Goal: Feedback & Contribution: Contribute content

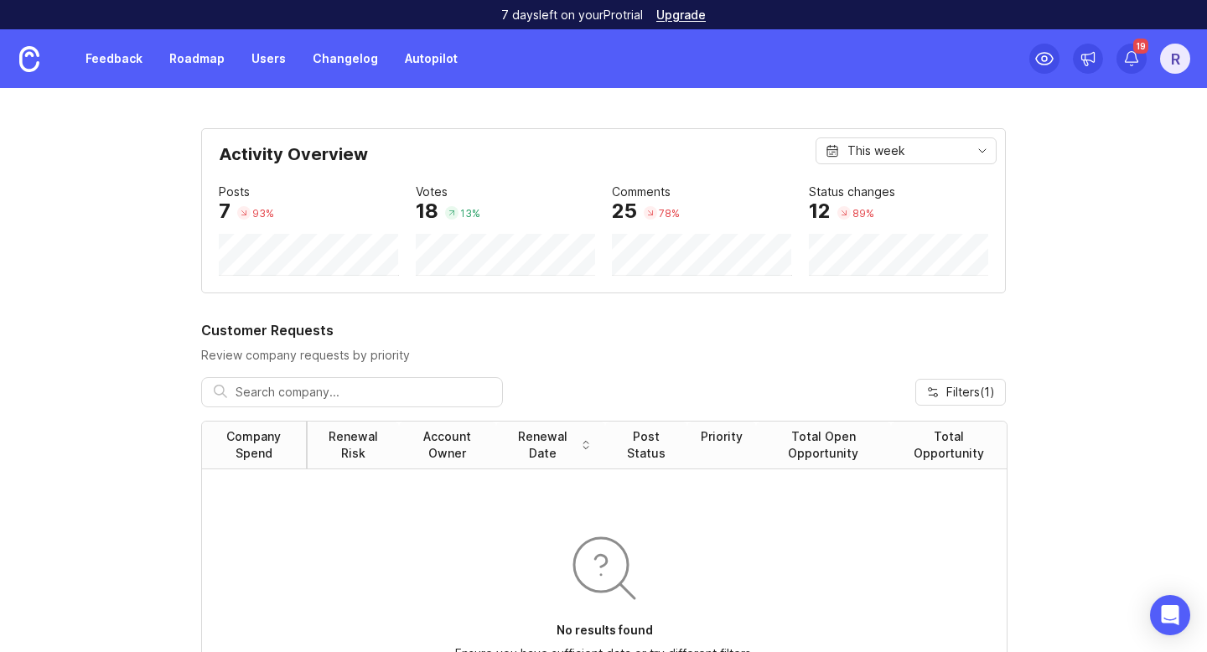
click at [116, 56] on link "Feedback" at bounding box center [113, 59] width 77 height 30
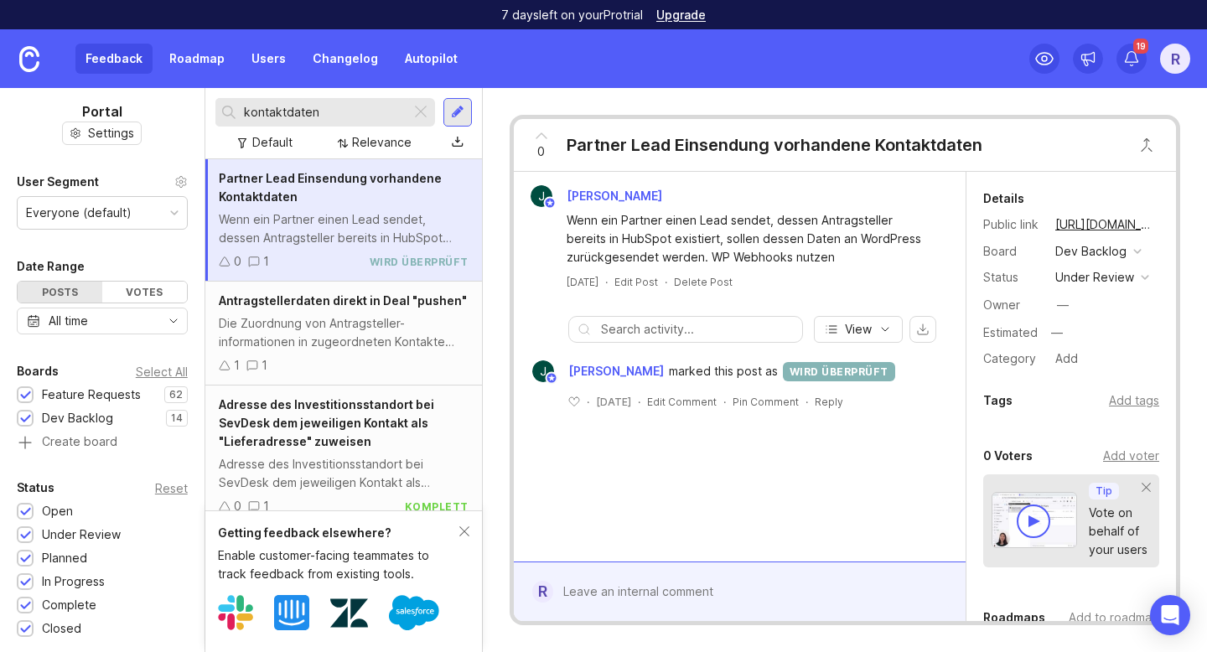
click at [328, 110] on input "kontaktdaten" at bounding box center [324, 112] width 160 height 18
click at [452, 103] on div at bounding box center [457, 112] width 29 height 29
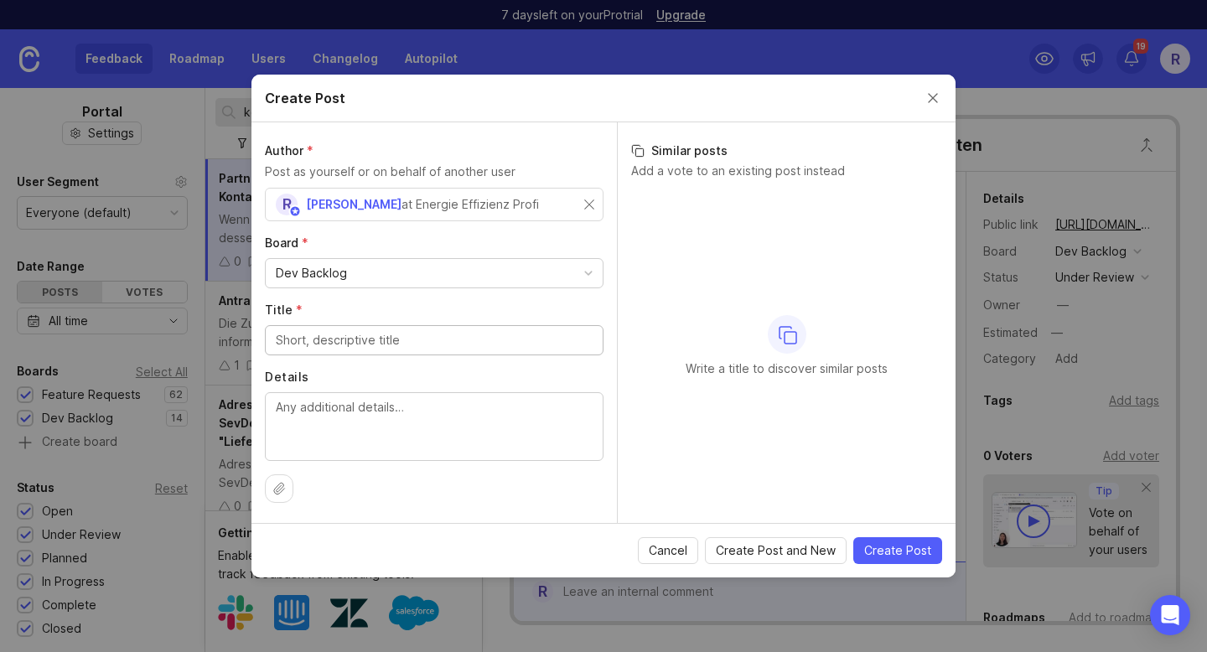
click at [350, 272] on div "Dev Backlog" at bounding box center [434, 273] width 337 height 29
click at [325, 349] on input "Title *" at bounding box center [434, 340] width 317 height 18
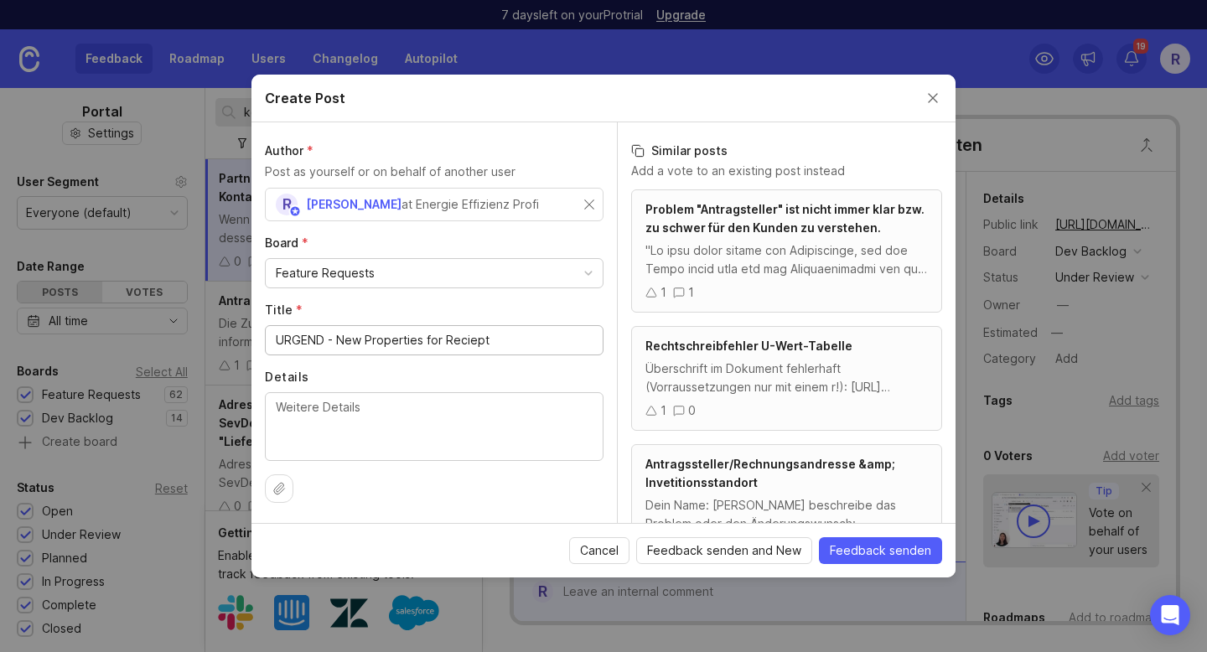
click at [447, 340] on input "URGEND - New Properties for Reciept" at bounding box center [434, 340] width 317 height 18
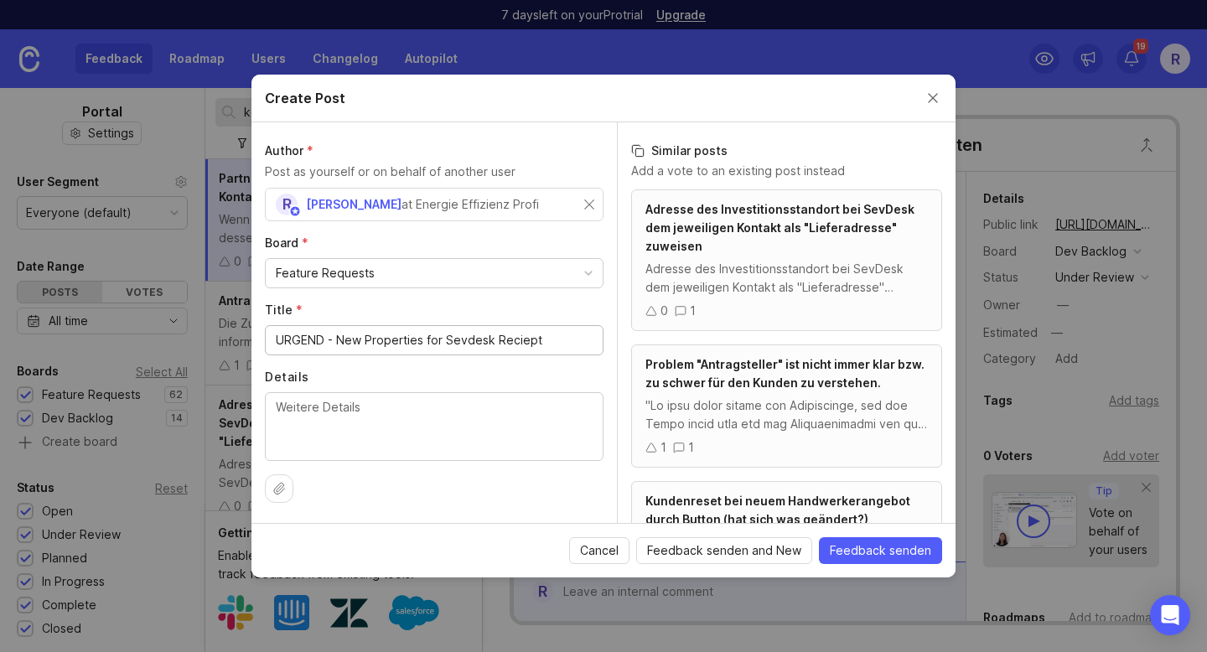
type input "URGEND - New Properties for Sevdesk Reciept"
click at [381, 398] on textarea "Details" at bounding box center [434, 425] width 317 height 55
click at [291, 428] on textarea "Vorname -" at bounding box center [434, 425] width 317 height 55
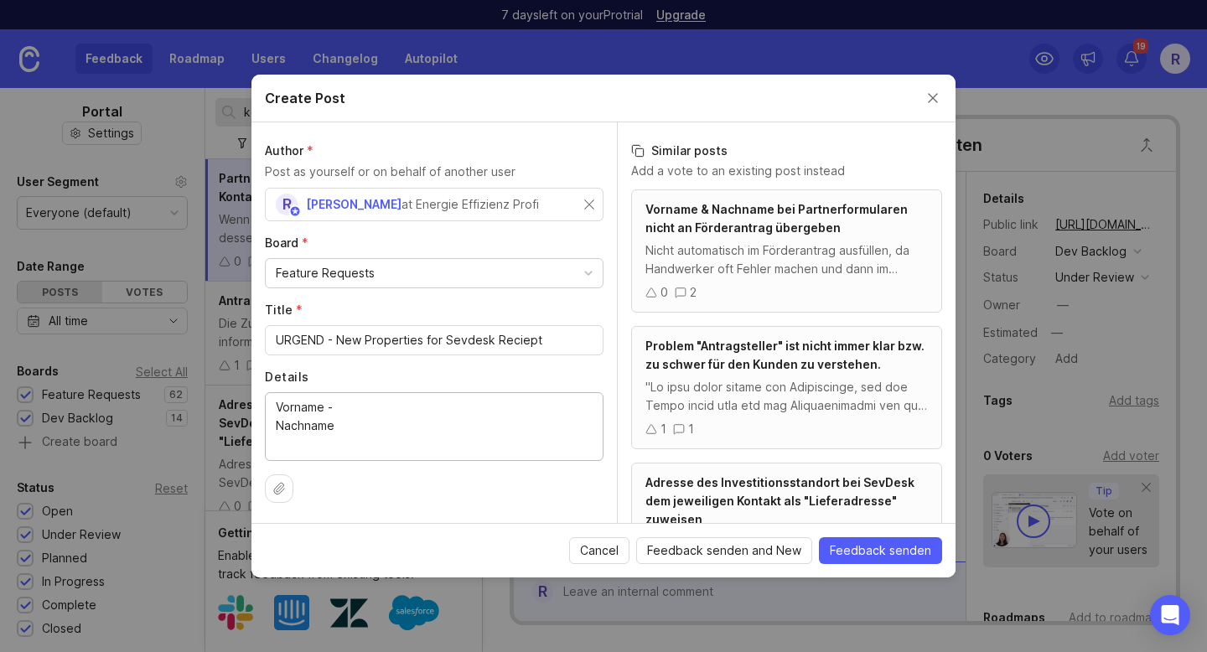
click at [347, 423] on textarea "Vorname - NAchname" at bounding box center [434, 425] width 317 height 55
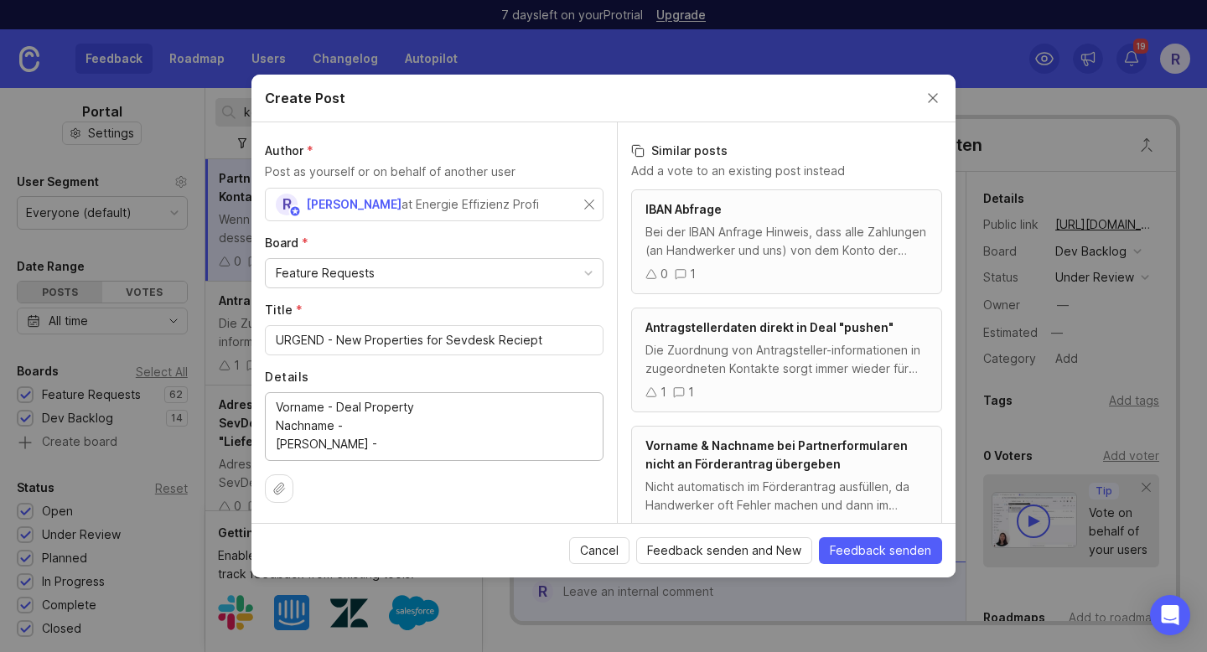
drag, startPoint x: 415, startPoint y: 404, endPoint x: 340, endPoint y: 402, distance: 74.6
click at [340, 402] on textarea "Vorname - Deal Property Nachname - [PERSON_NAME] -" at bounding box center [434, 425] width 317 height 55
paste textarea "Deal Property"
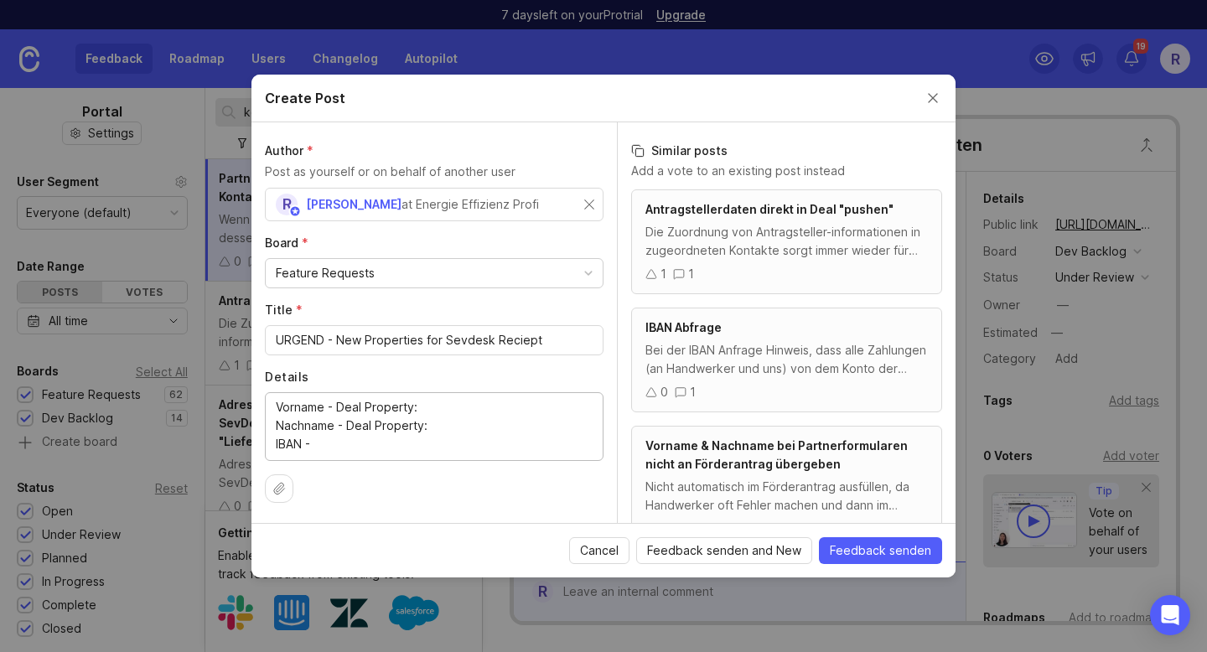
click at [334, 448] on textarea "Vorname - Deal Property: Nachname - Deal Property IBAN -" at bounding box center [434, 425] width 317 height 55
paste textarea "Deal Property"
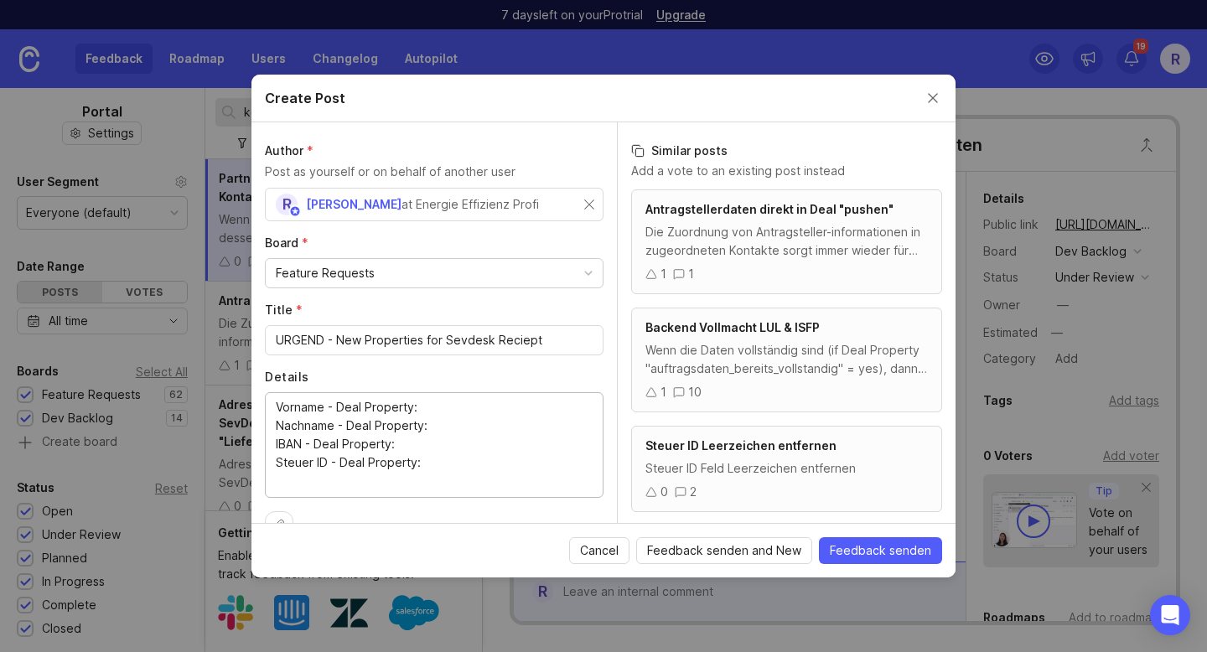
drag, startPoint x: 444, startPoint y: 474, endPoint x: 262, endPoint y: 447, distance: 183.9
click at [262, 447] on div "Author * Post as yourself or on behalf of another user R [PERSON_NAME] at Energ…" at bounding box center [435, 322] width 366 height 401
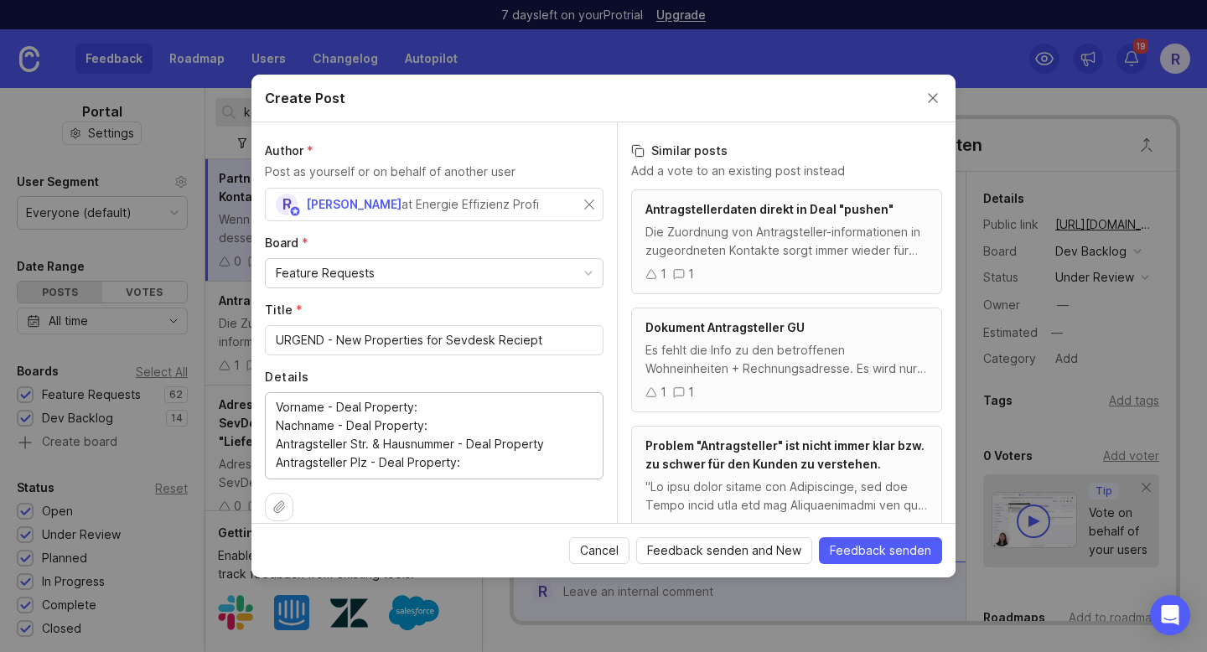
click at [557, 443] on textarea "Vorname - Deal Property: Nachname - Deal Property: Antragsteller Str. & Hausnum…" at bounding box center [434, 435] width 317 height 74
click at [504, 451] on textarea "Vorname - Deal Property: Nachname - Deal Property: Antragsteller Str. & Hausnum…" at bounding box center [434, 435] width 317 height 74
click at [482, 464] on textarea "Vorname - Deal Property: Nachname - Deal Property: Antragsteller Str. & Hausnum…" at bounding box center [434, 435] width 317 height 74
click at [417, 485] on textarea "Vorname - Deal Property: Nachname - Deal Property: Antragsteller Str. & Hausnum…" at bounding box center [434, 453] width 317 height 111
type textarea "Vorname - Deal Property: Nachname - Deal Property: Antragsteller Str. & Hausnum…"
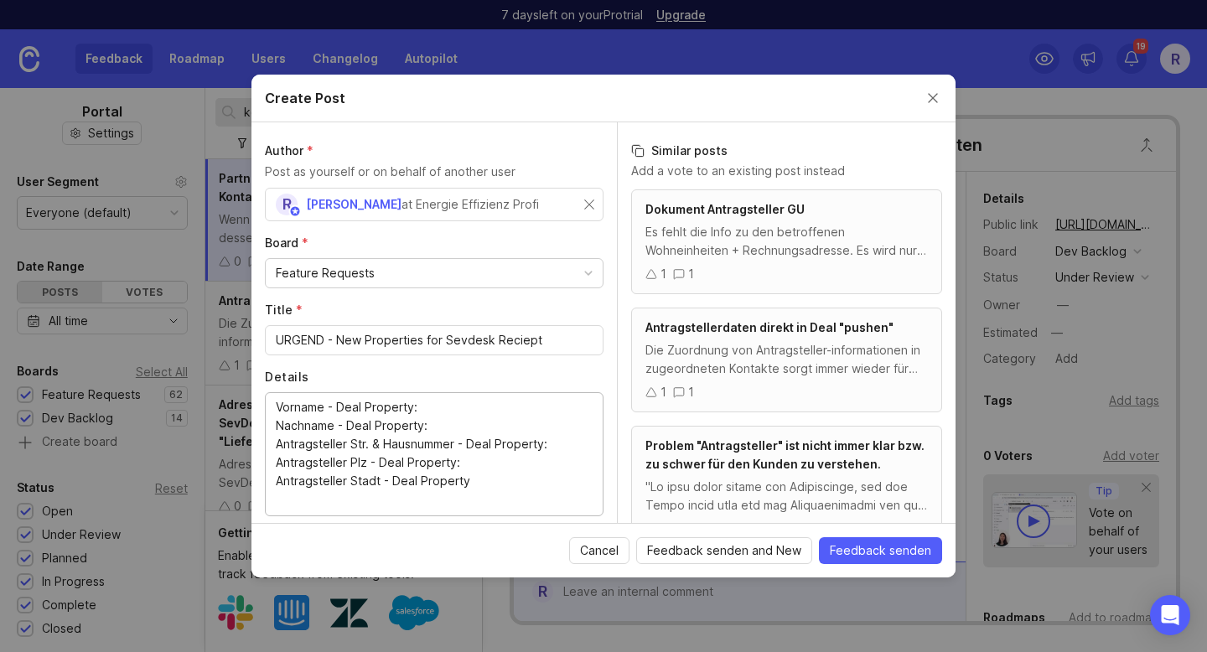
click at [321, 340] on input "URGEND - New Properties for Sevdesk Reciept" at bounding box center [434, 340] width 317 height 18
type input "URGENT - New Properties for Sevdesk Reciept"
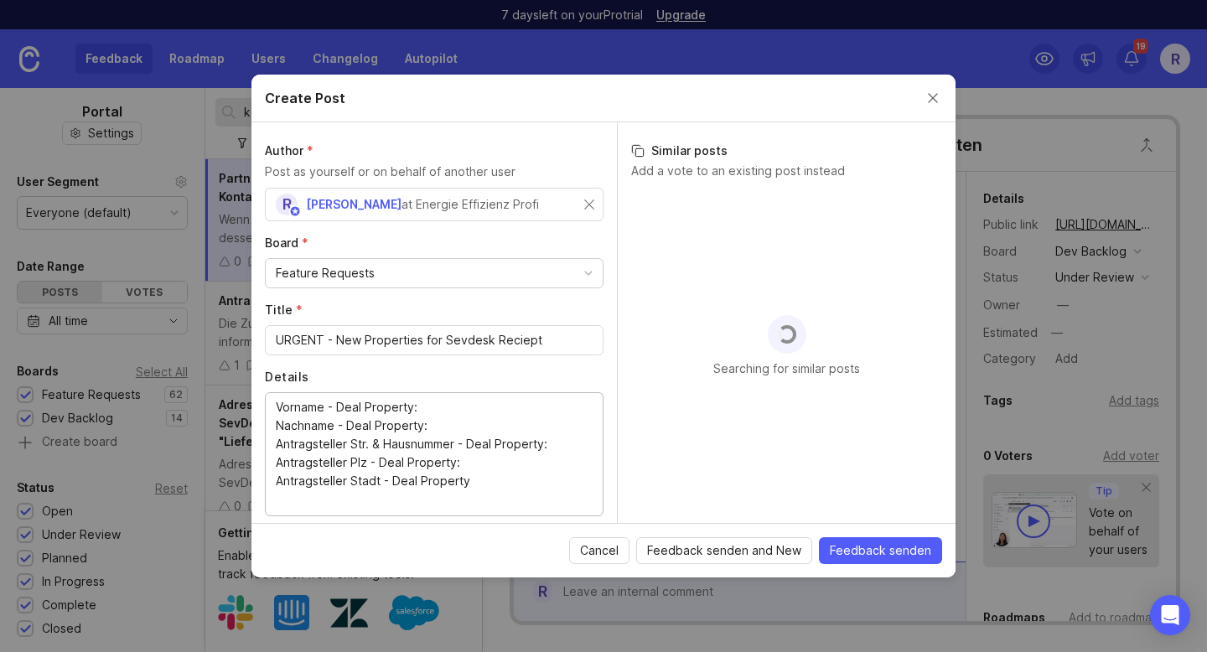
click at [486, 484] on textarea "Vorname - Deal Property: Nachname - Deal Property: Antragsteller Str. & Hausnum…" at bounding box center [434, 453] width 317 height 111
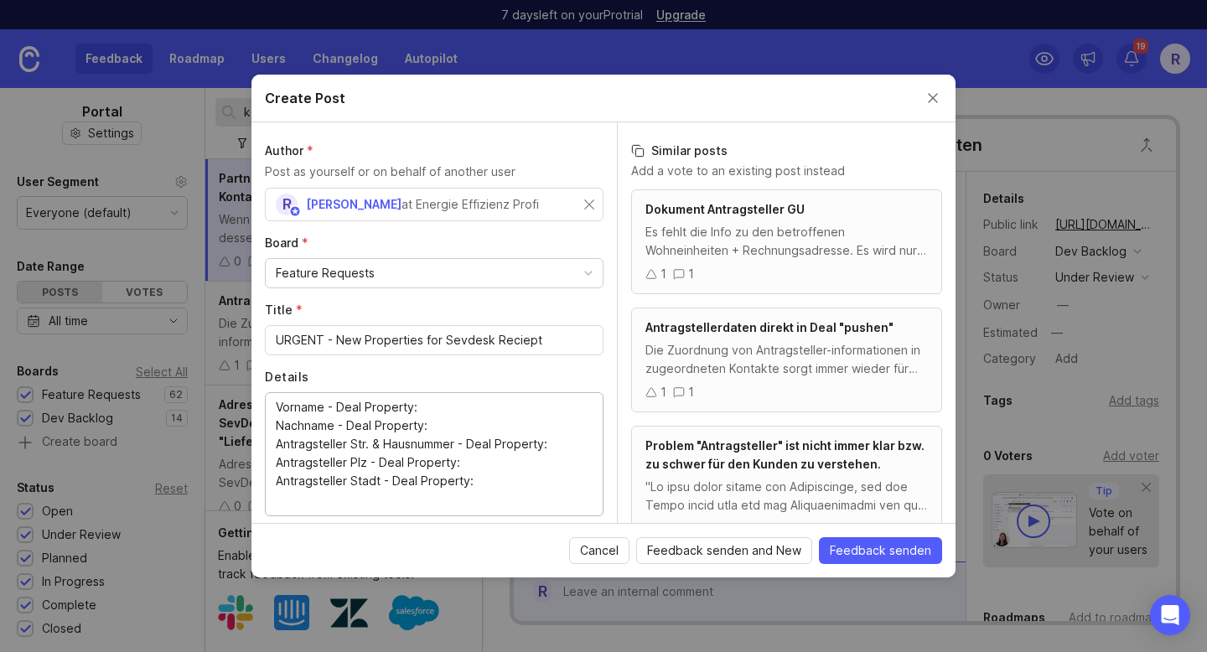
click at [469, 409] on textarea "Vorname - Deal Property: Nachname - Deal Property: Antragsteller Str. & Hausnum…" at bounding box center [434, 453] width 317 height 111
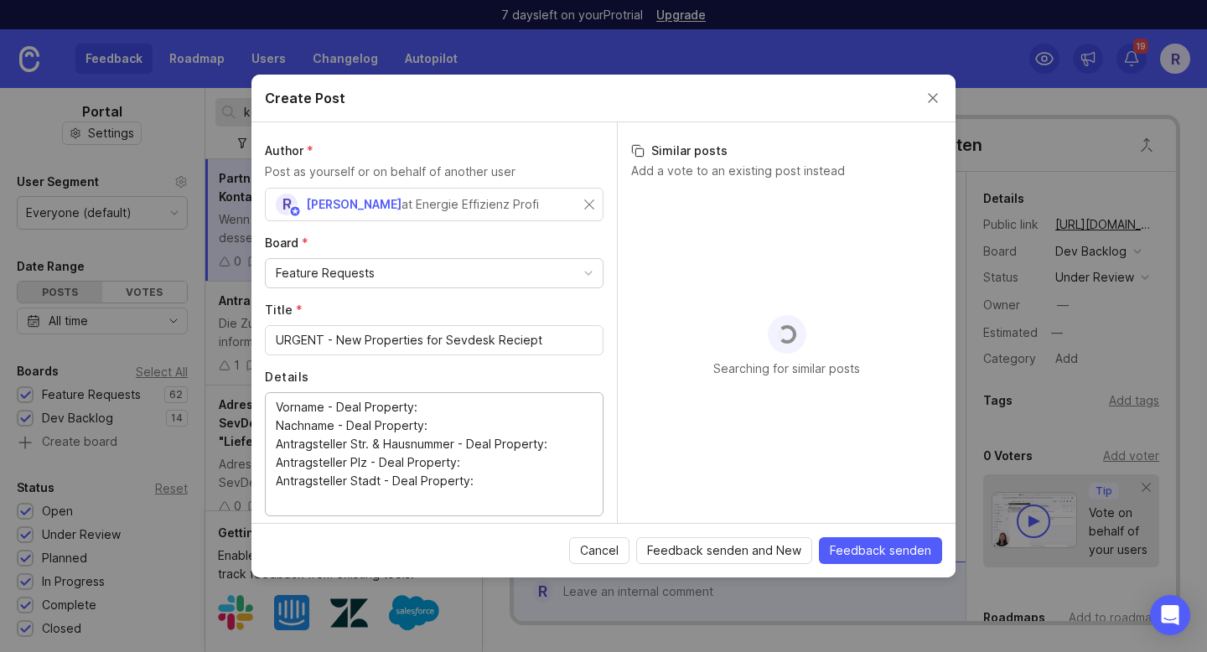
type textarea "Vorname - Deal Property: Nachname - Deal Property: Antragsteller Str. & Hausnum…"
